Goal: Task Accomplishment & Management: Manage account settings

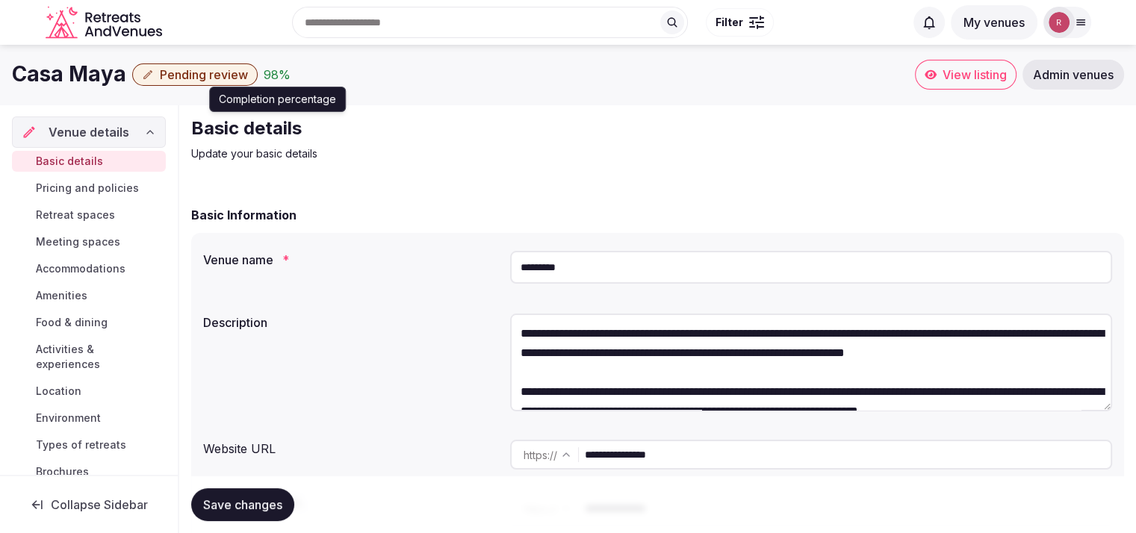
click at [264, 71] on div "98 %" at bounding box center [277, 75] width 27 height 18
click at [454, 238] on div "**********" at bounding box center [657, 387] width 933 height 308
click at [269, 80] on div "98 %" at bounding box center [277, 75] width 27 height 18
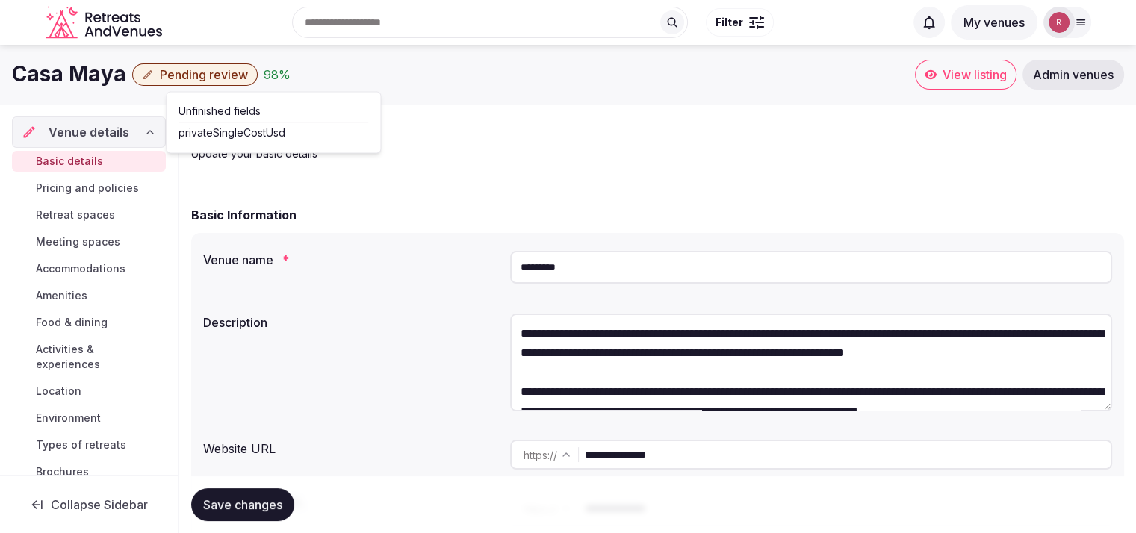
click at [201, 72] on span "Pending review" at bounding box center [204, 74] width 88 height 15
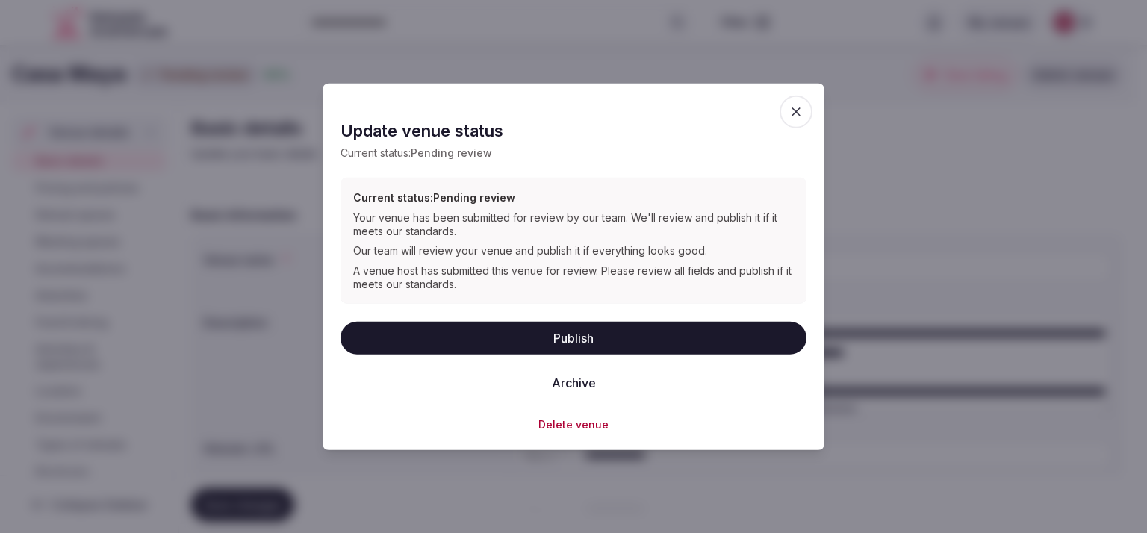
click at [495, 338] on button "Publish" at bounding box center [574, 338] width 466 height 33
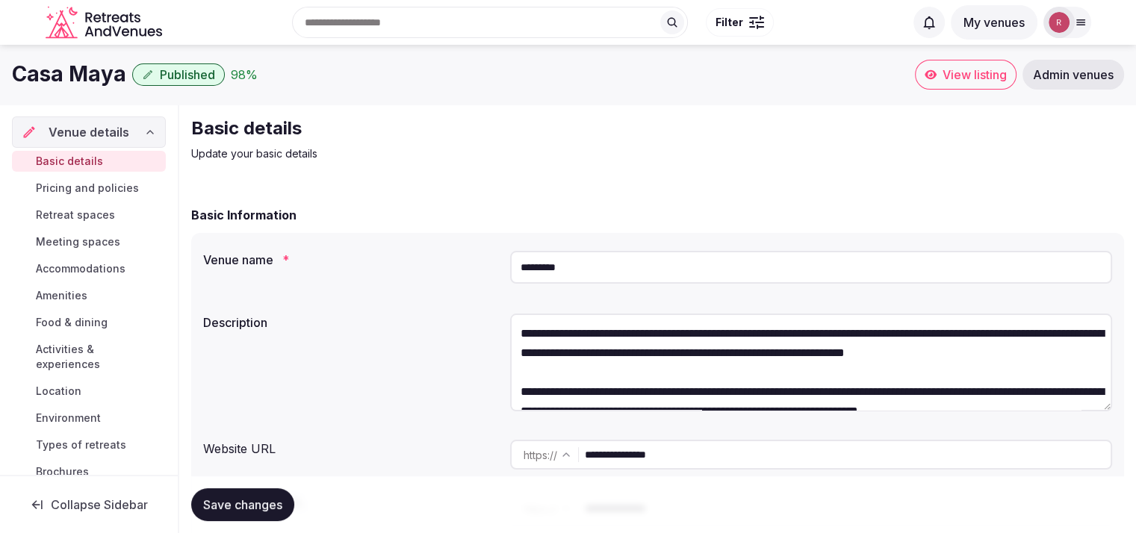
scroll to position [466, 0]
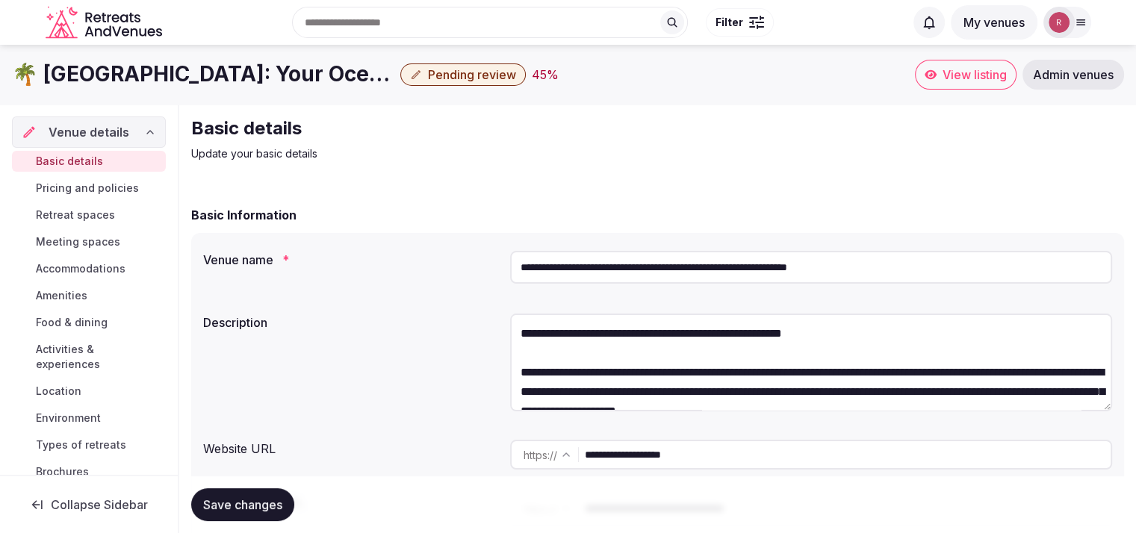
click at [966, 68] on span "View listing" at bounding box center [975, 74] width 64 height 15
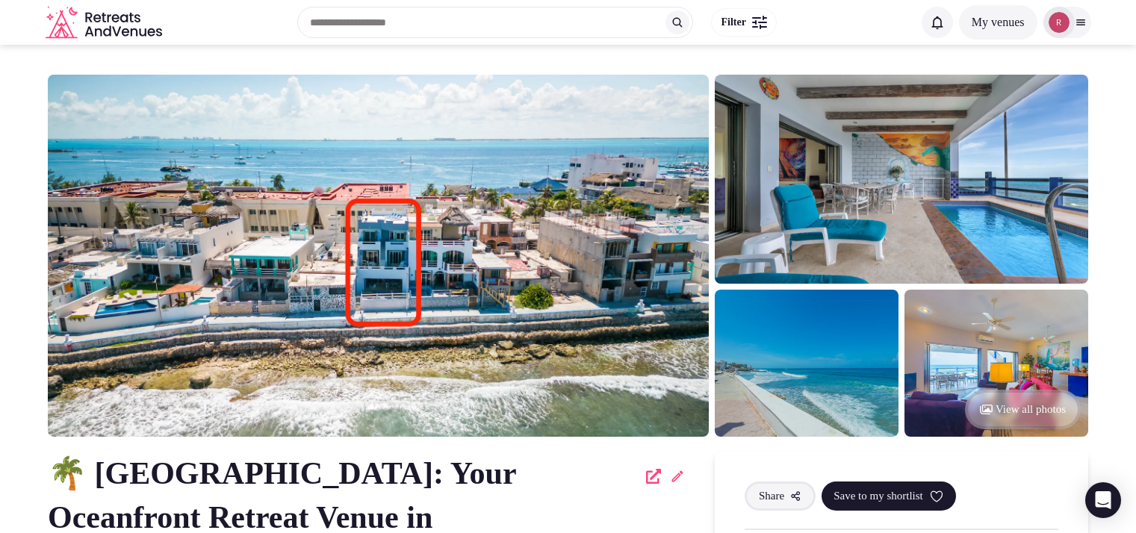
scroll to position [1221, 0]
click at [674, 480] on icon at bounding box center [677, 476] width 15 height 15
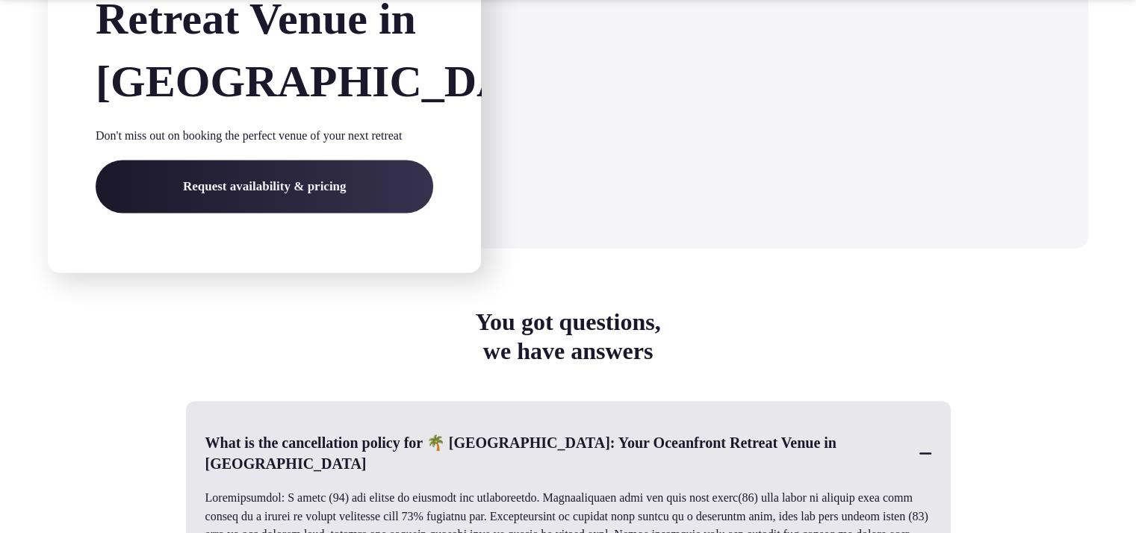
scroll to position [2798, 0]
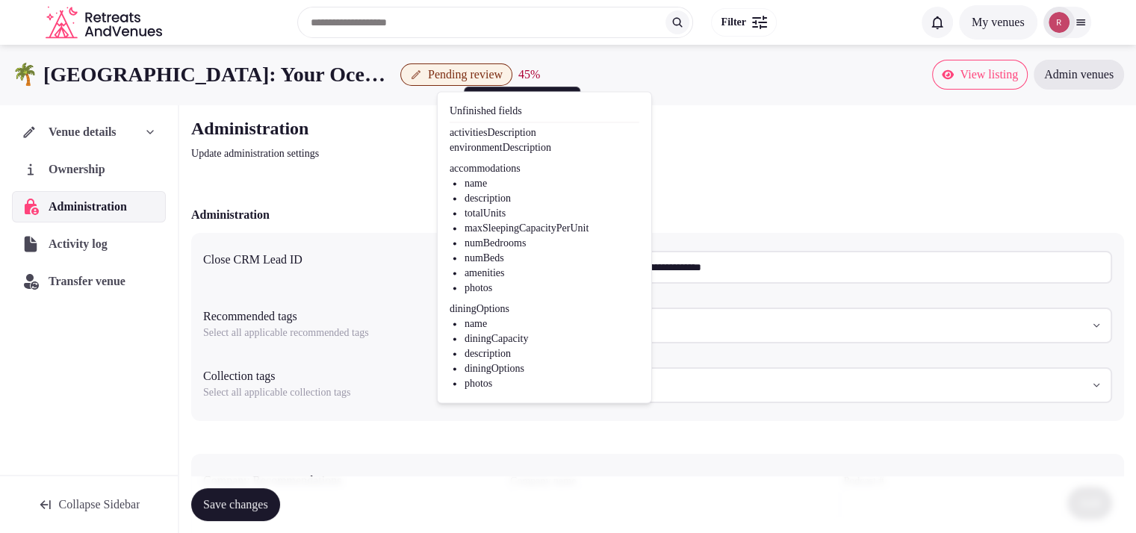
click at [863, 136] on div "Administration Update administration settings" at bounding box center [657, 139] width 933 height 45
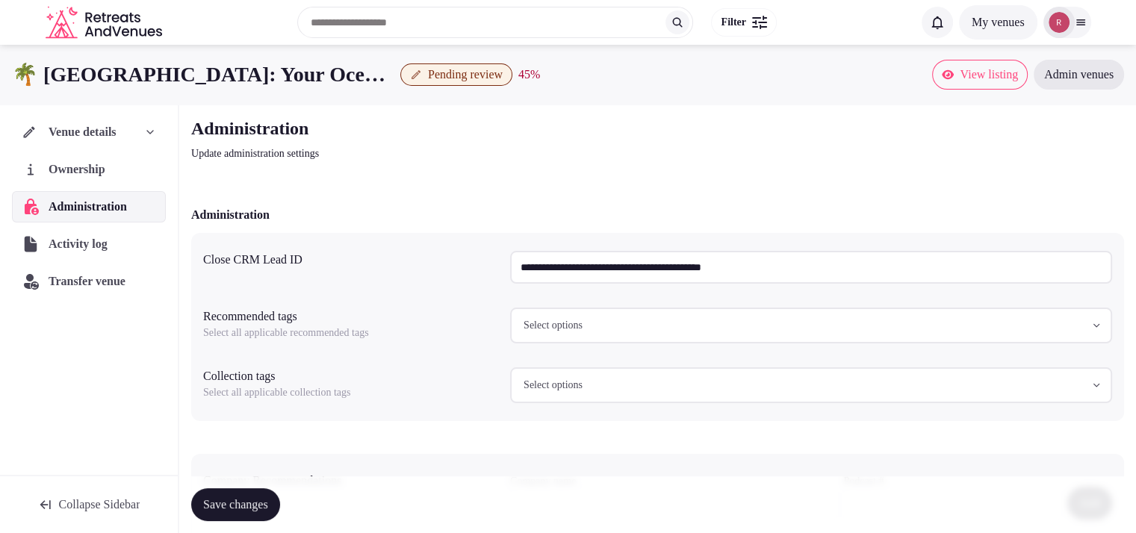
click at [111, 143] on div "Venue details" at bounding box center [89, 132] width 154 height 31
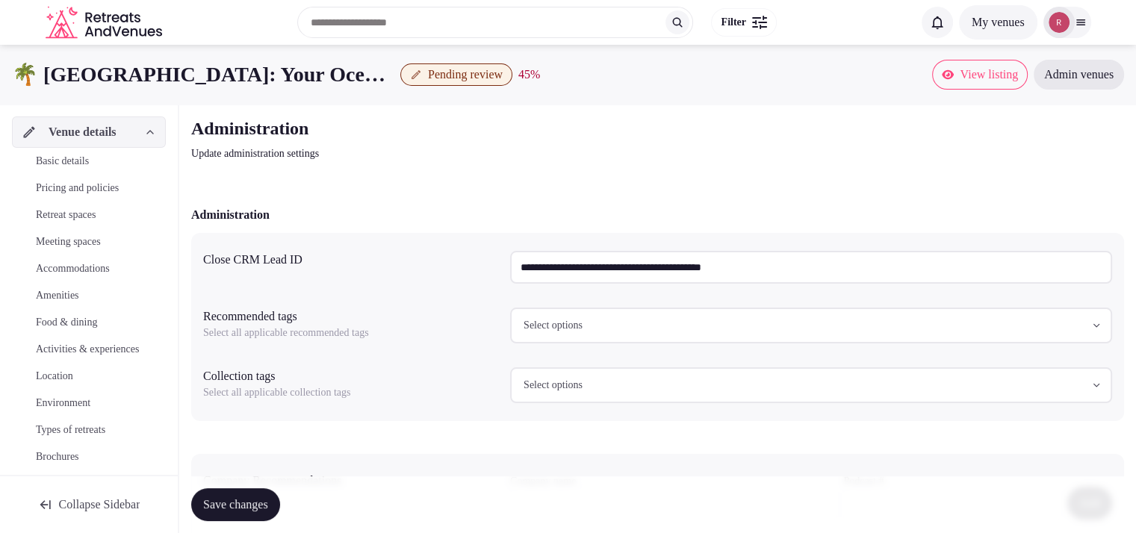
click at [89, 164] on span "Basic details" at bounding box center [62, 161] width 53 height 15
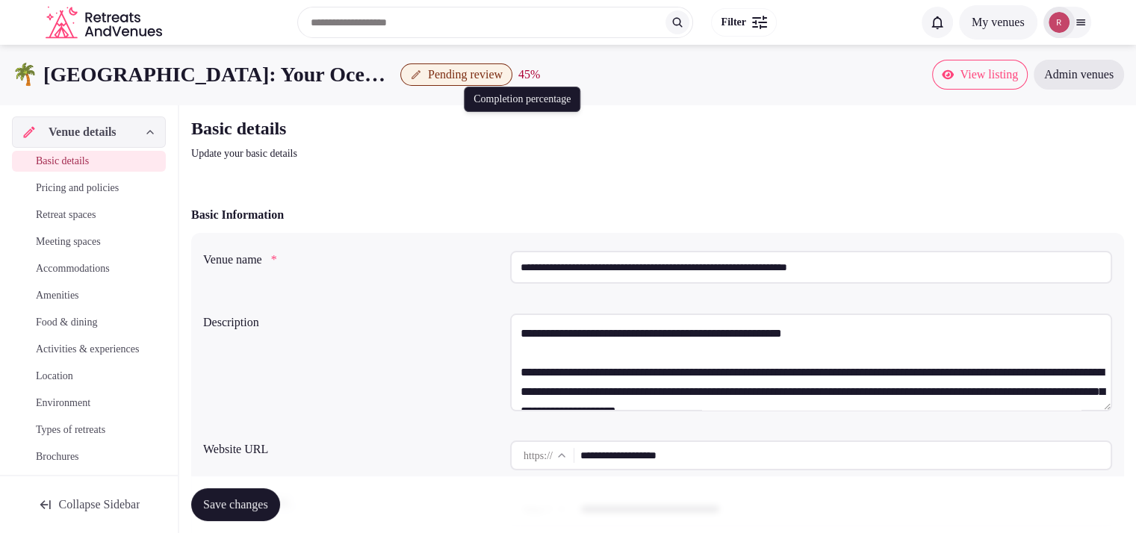
click at [540, 77] on div "45 %" at bounding box center [529, 75] width 22 height 18
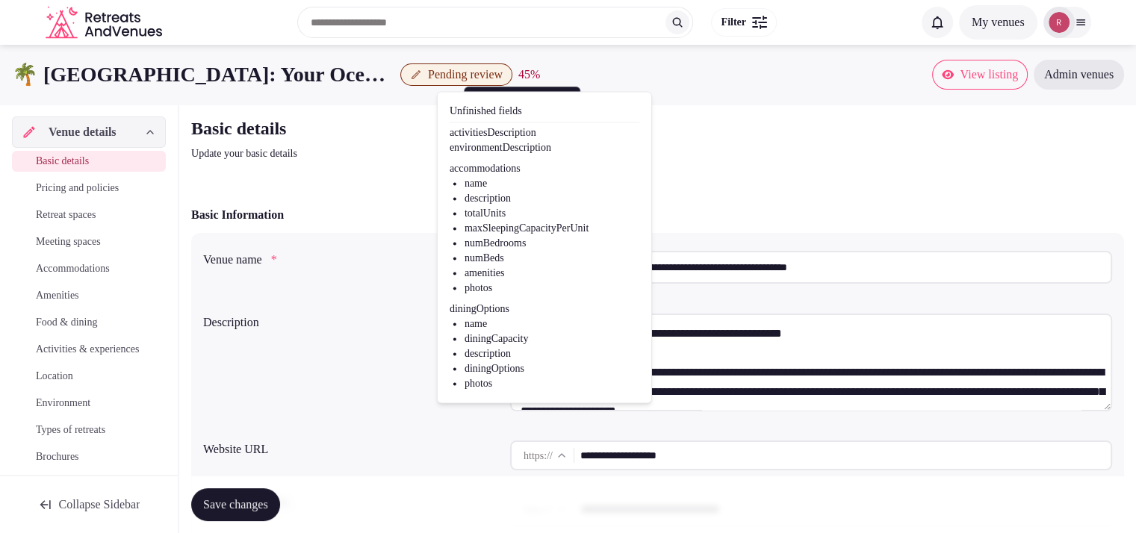
click at [773, 236] on div "**********" at bounding box center [657, 387] width 933 height 309
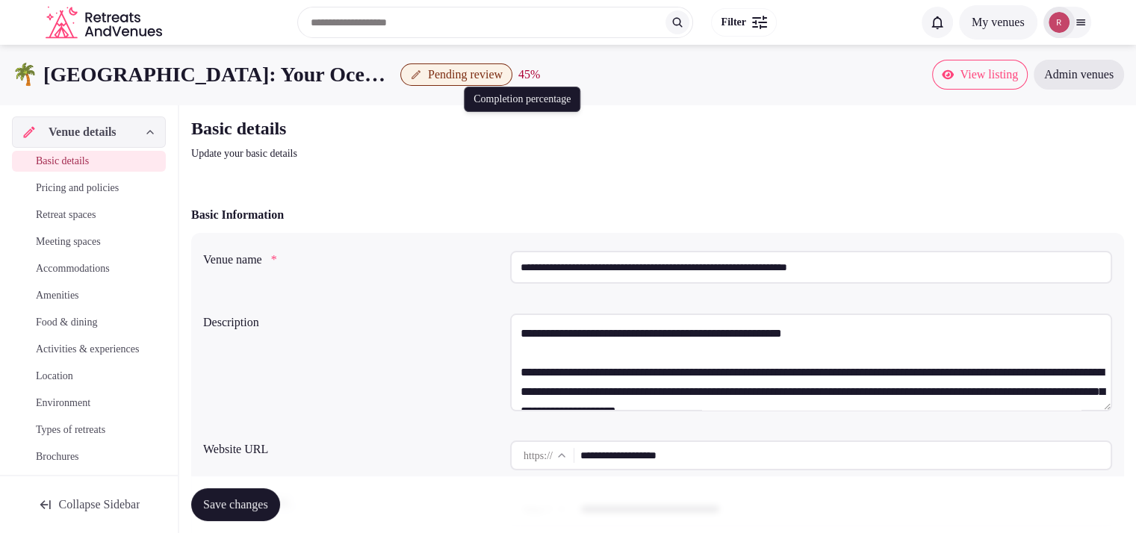
click at [540, 74] on div "45 %" at bounding box center [529, 75] width 22 height 18
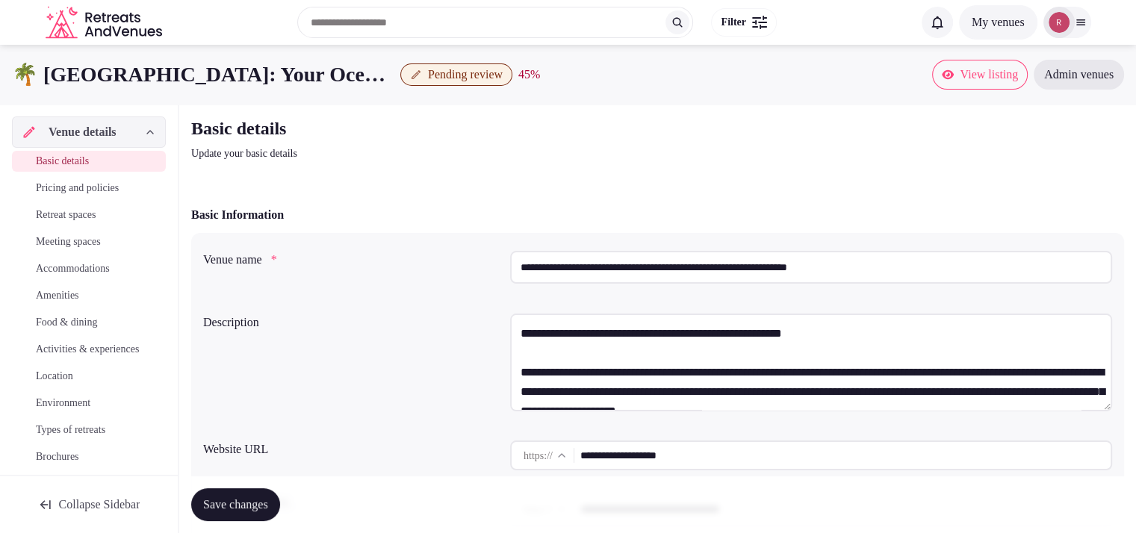
click at [438, 70] on span "Pending review" at bounding box center [465, 74] width 75 height 15
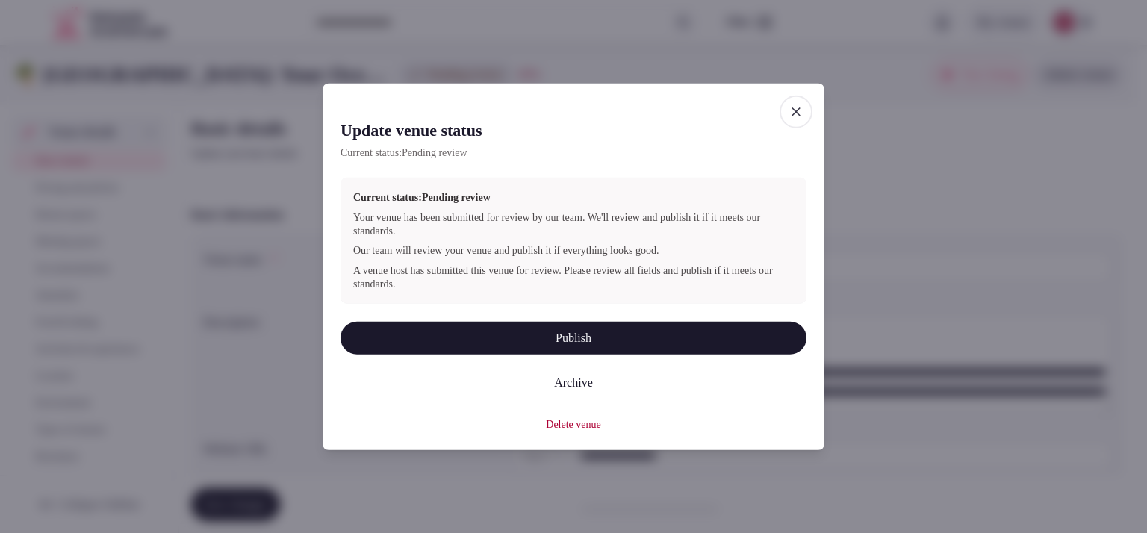
click at [796, 113] on icon "button" at bounding box center [796, 112] width 15 height 15
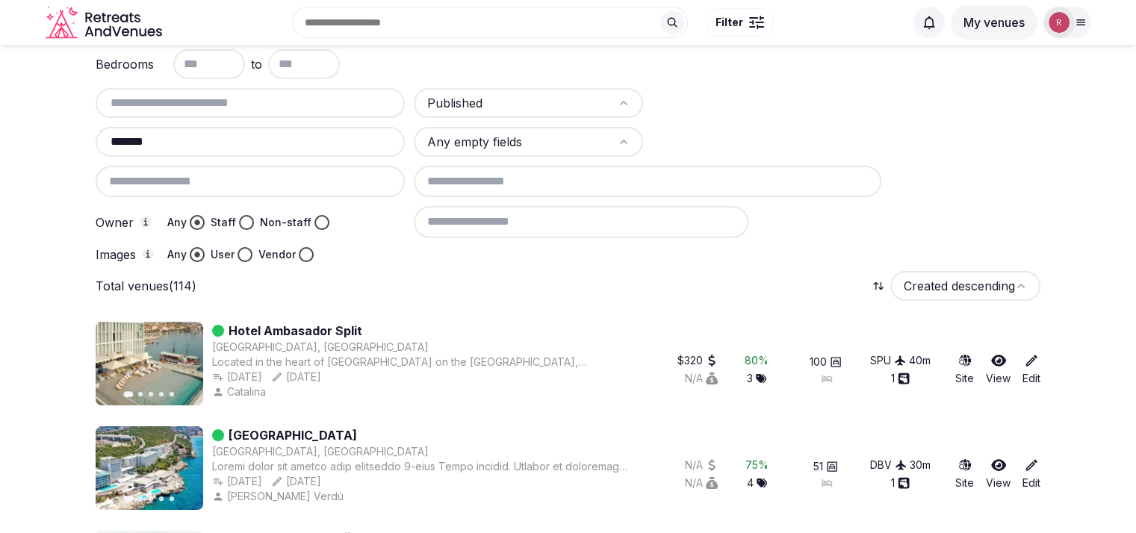
scroll to position [466, 0]
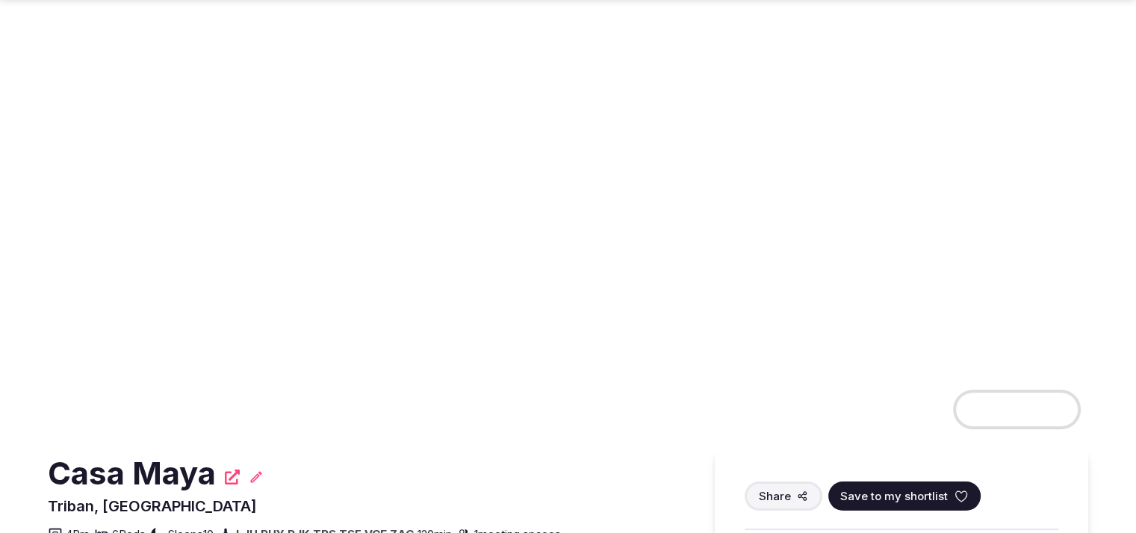
scroll to position [466, 0]
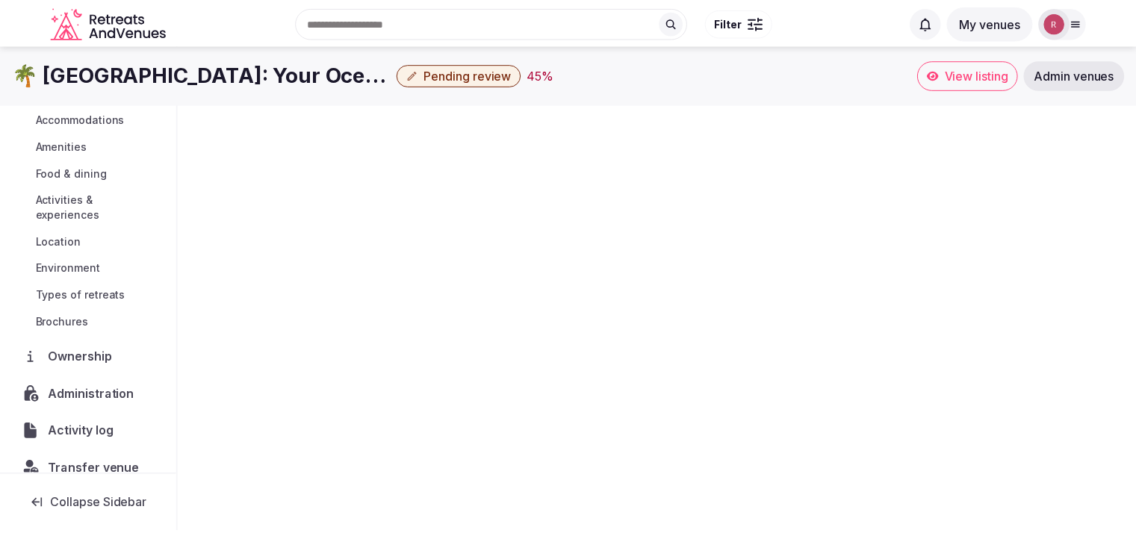
scroll to position [170, 0]
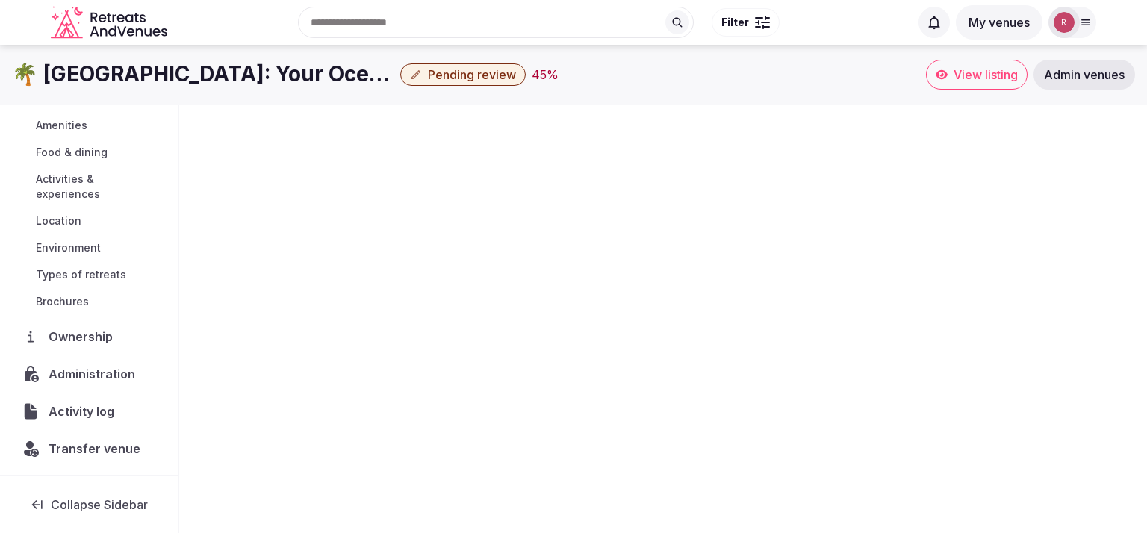
click at [78, 345] on span "Ownership" at bounding box center [84, 337] width 70 height 18
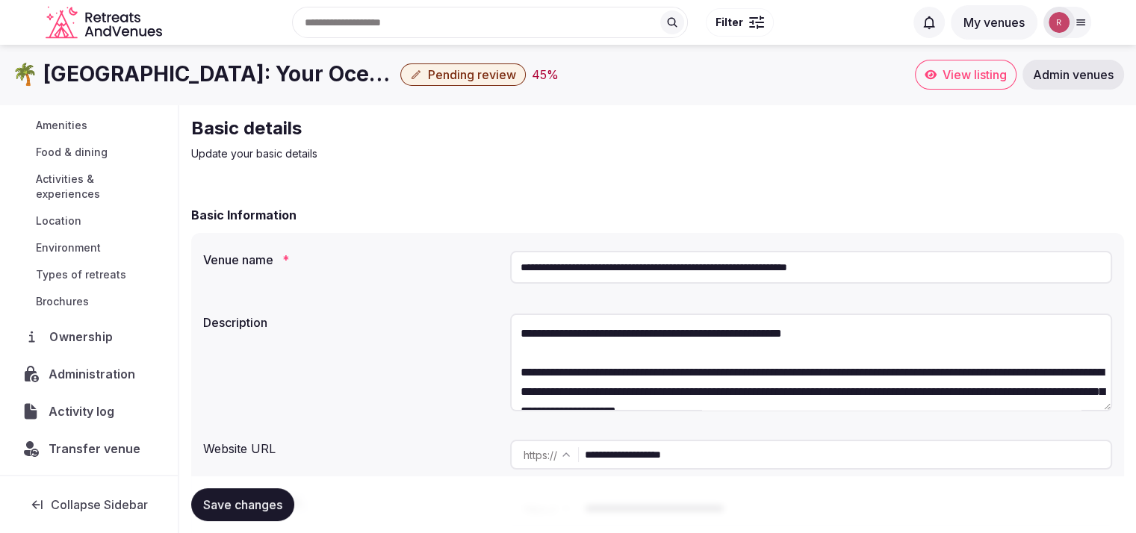
click at [80, 332] on span "Ownership" at bounding box center [83, 337] width 69 height 18
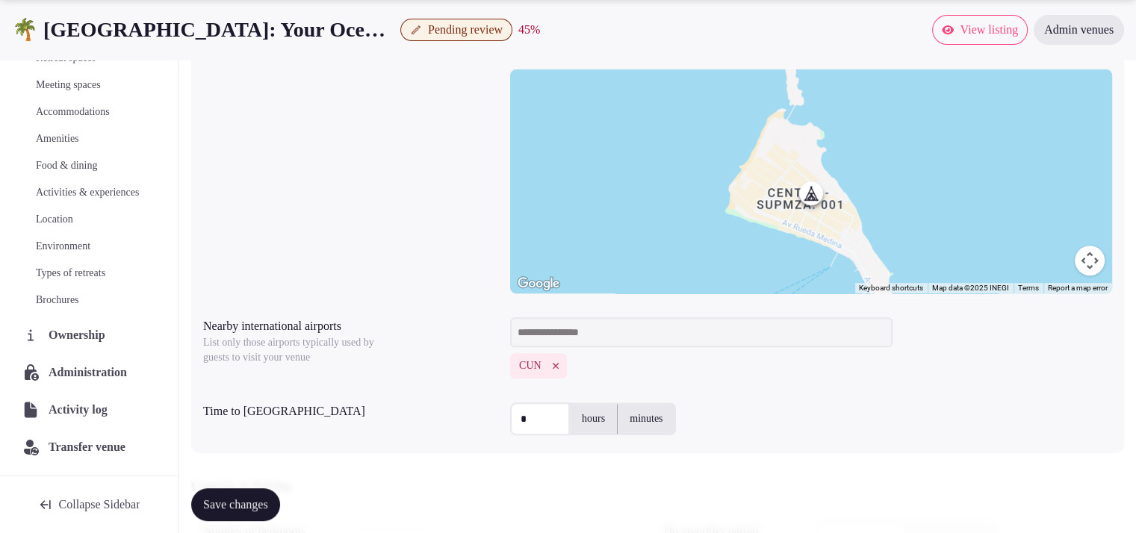
scroll to position [932, 0]
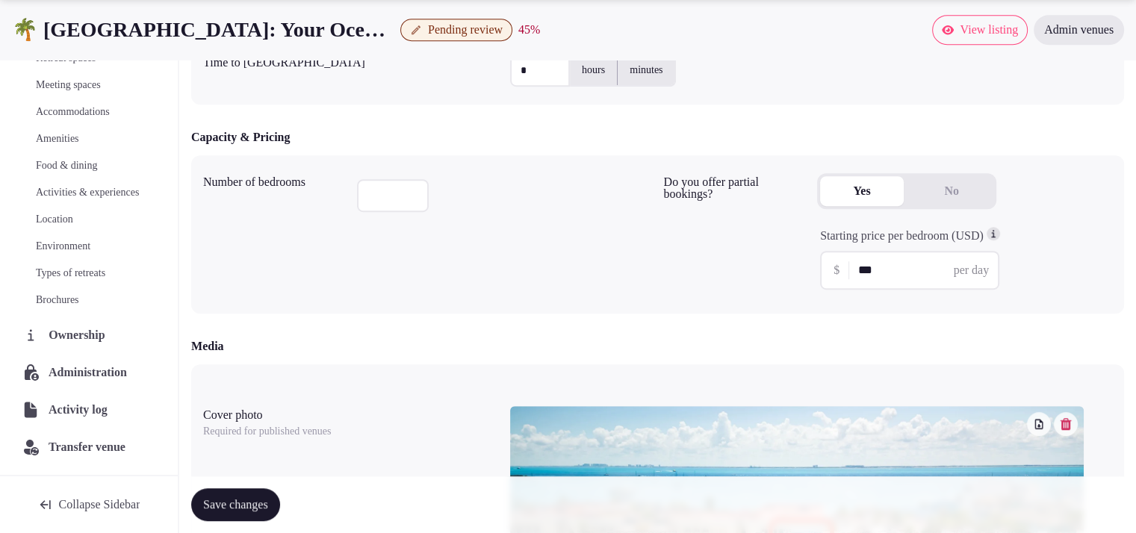
click at [50, 335] on span "Ownership" at bounding box center [80, 335] width 62 height 18
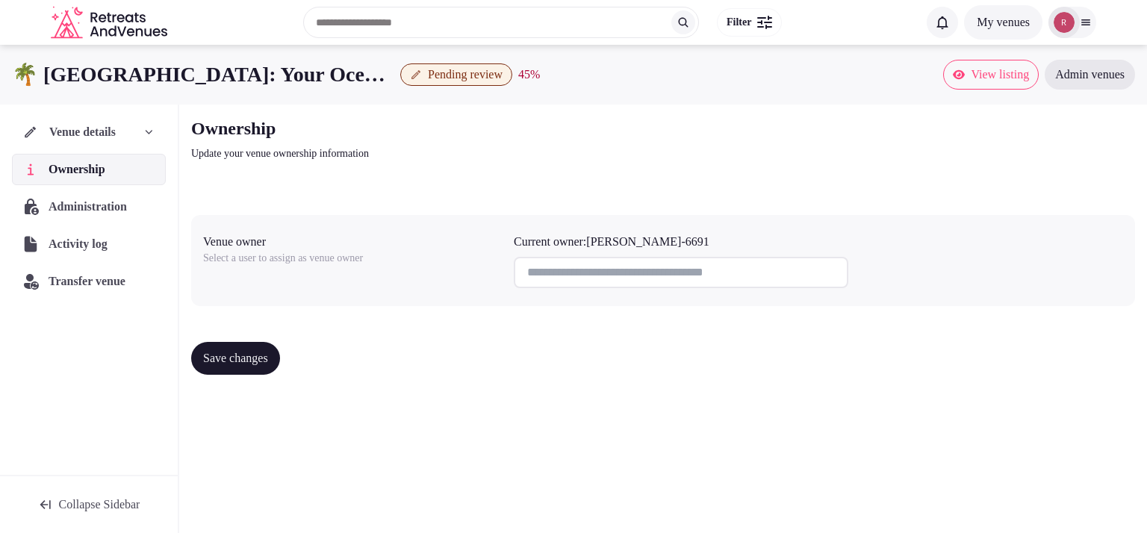
click at [75, 131] on span "Venue details" at bounding box center [82, 132] width 66 height 18
